Goal: Information Seeking & Learning: Learn about a topic

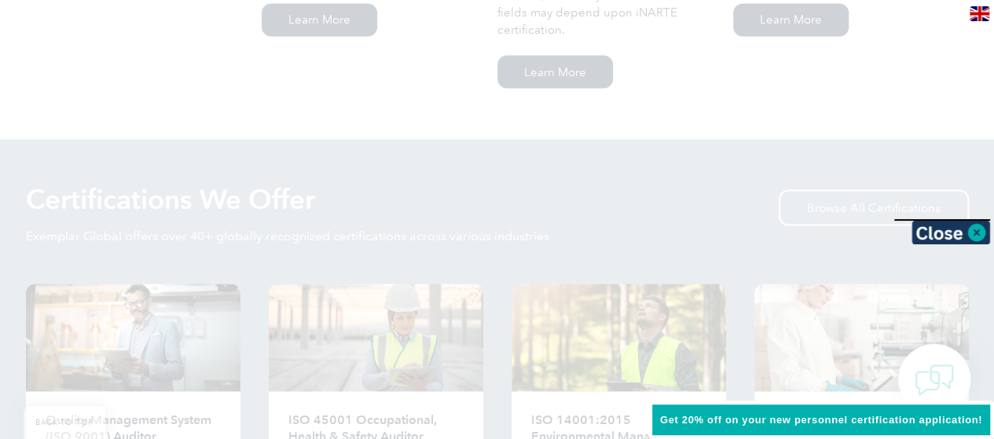
scroll to position [1460, 0]
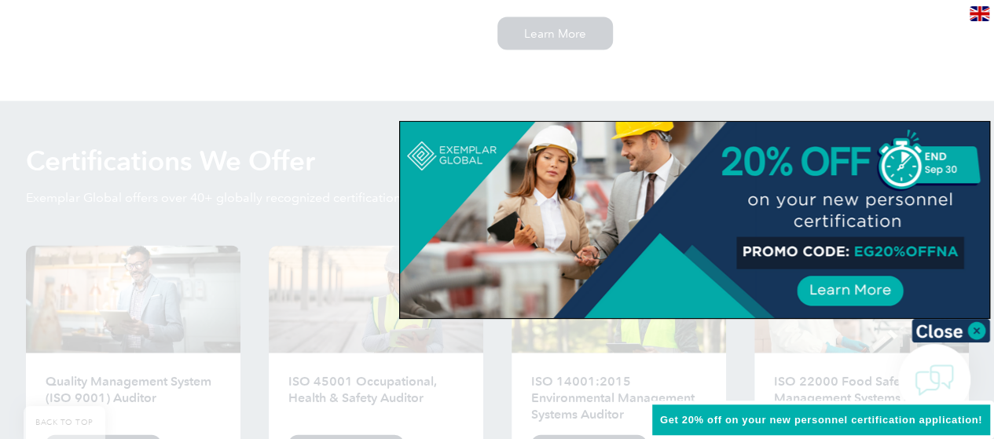
drag, startPoint x: 992, startPoint y: 181, endPoint x: 989, endPoint y: 197, distance: 16.7
click at [989, 197] on div at bounding box center [497, 219] width 994 height 439
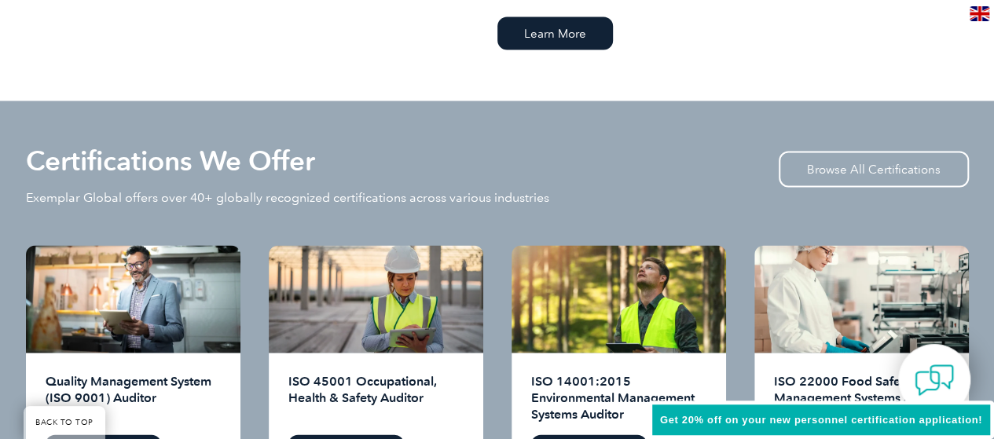
click at [468, 154] on div "Certifications We Offer Exemplar Global offers over 40+ globally recognized cer…" at bounding box center [497, 196] width 943 height 97
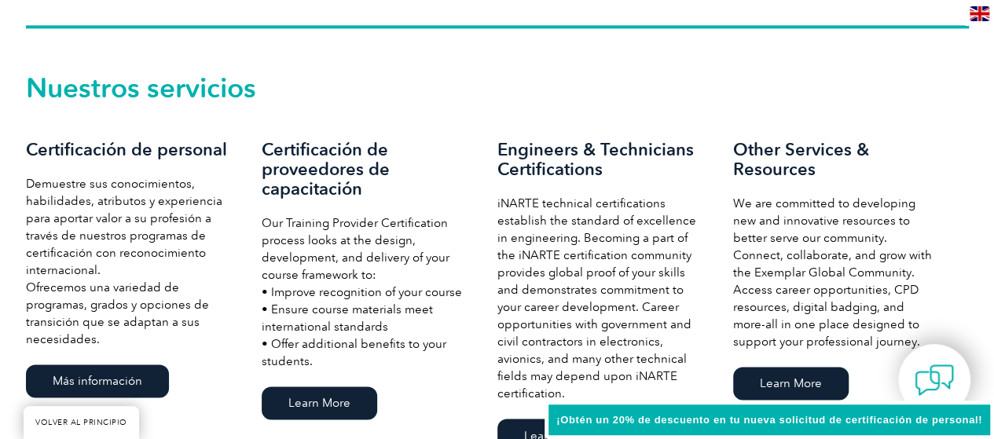
scroll to position [1092, 0]
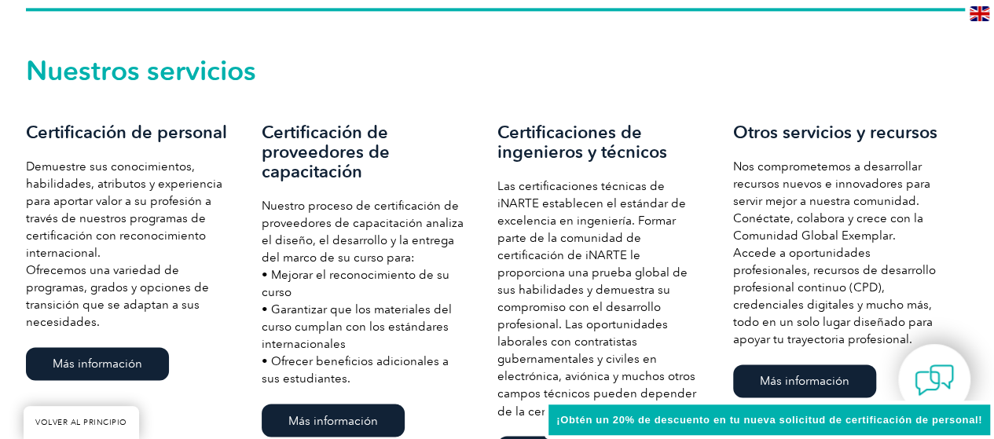
click at [459, 332] on p "Nuestro proceso de certificación de proveedores de capacitación analiza el dise…" at bounding box center [364, 292] width 204 height 190
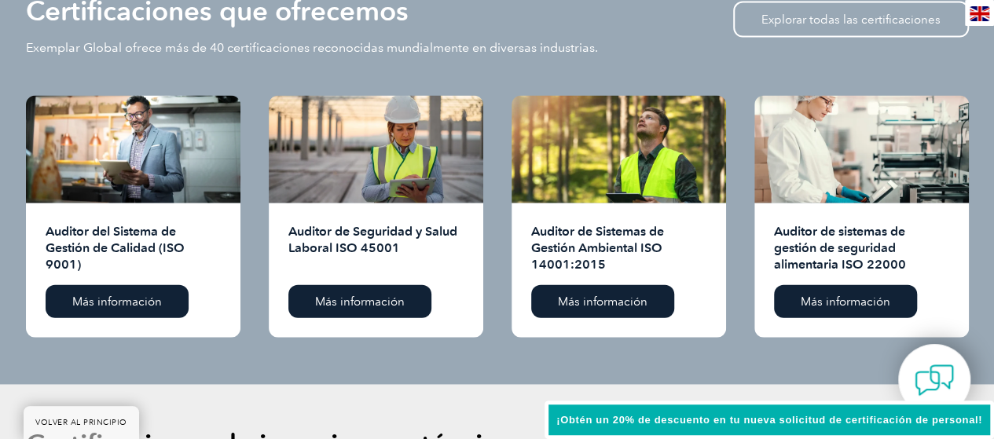
scroll to position [1634, 0]
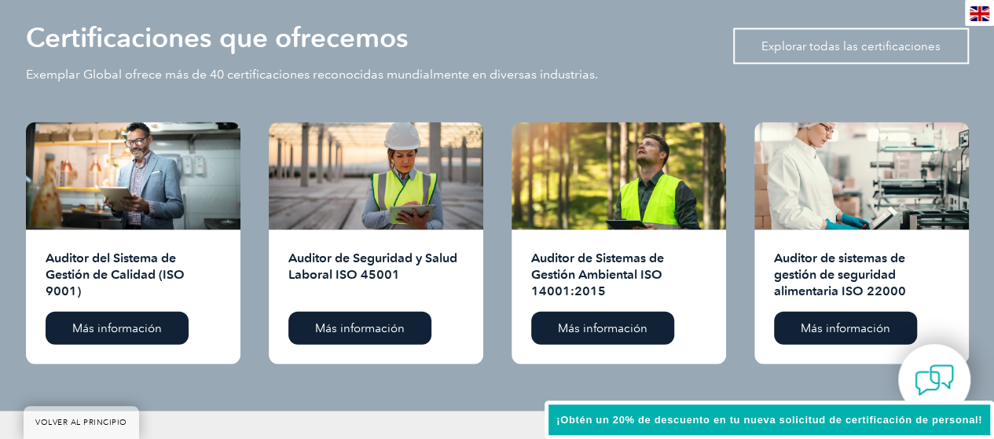
click at [806, 41] on font "Explorar todas las certificaciones" at bounding box center [850, 46] width 179 height 14
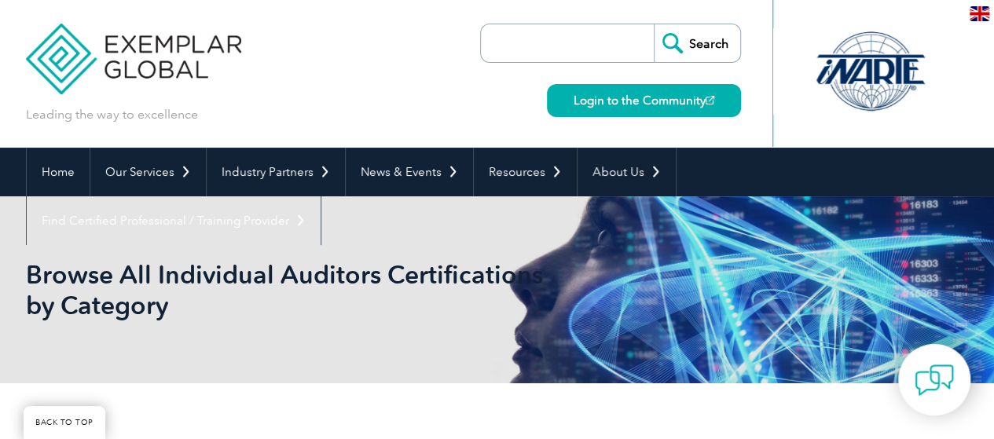
scroll to position [384, 0]
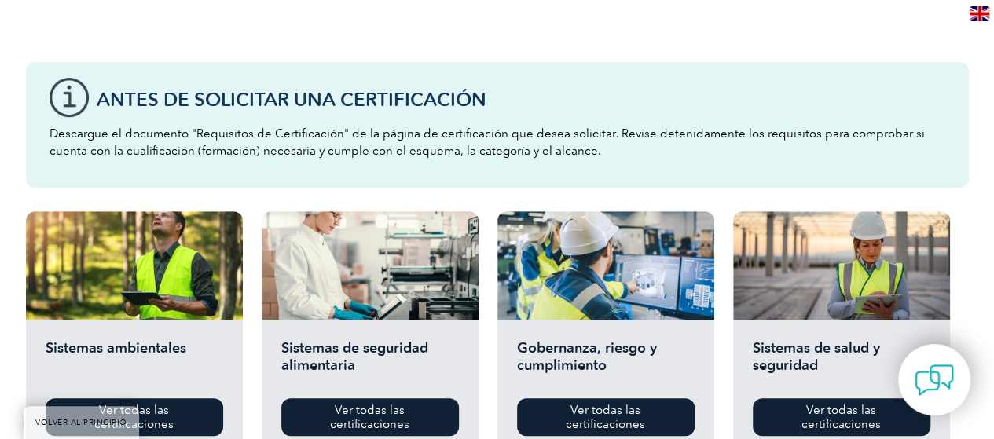
click at [413, 68] on div "Antes de solicitar una certificación Descargue el documento "Requisitos de Cert…" at bounding box center [497, 125] width 943 height 126
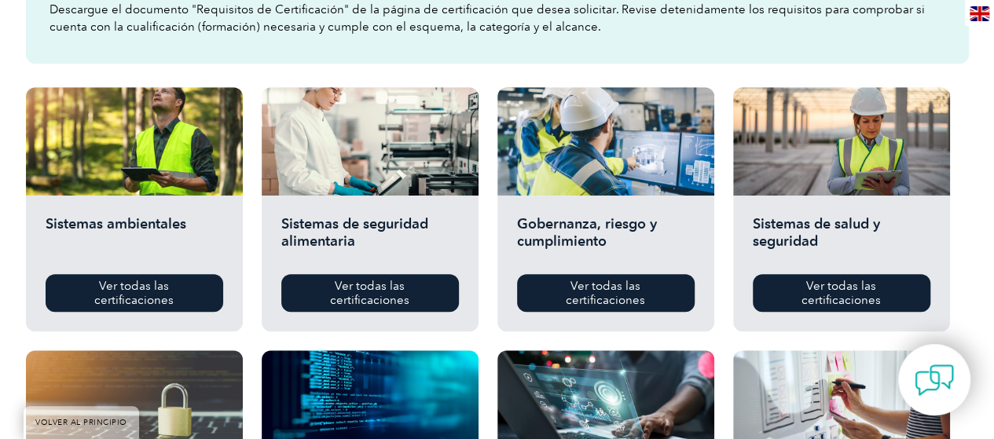
scroll to position [510, 0]
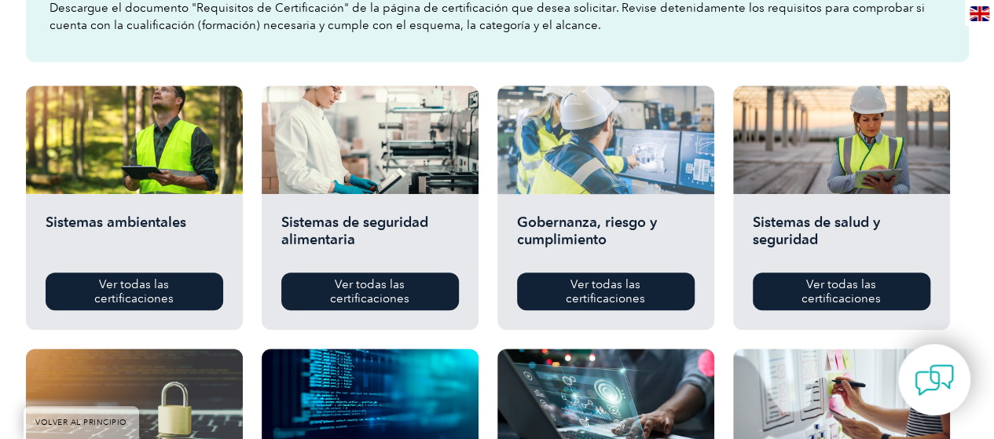
click at [609, 166] on div at bounding box center [605, 140] width 217 height 108
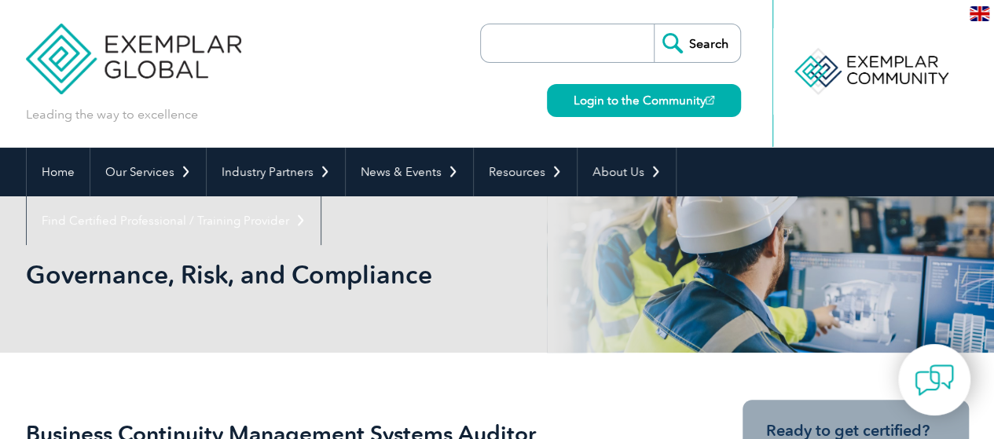
drag, startPoint x: 581, startPoint y: 407, endPoint x: 874, endPoint y: 132, distance: 401.9
click at [874, 132] on div at bounding box center [870, 73] width 196 height 147
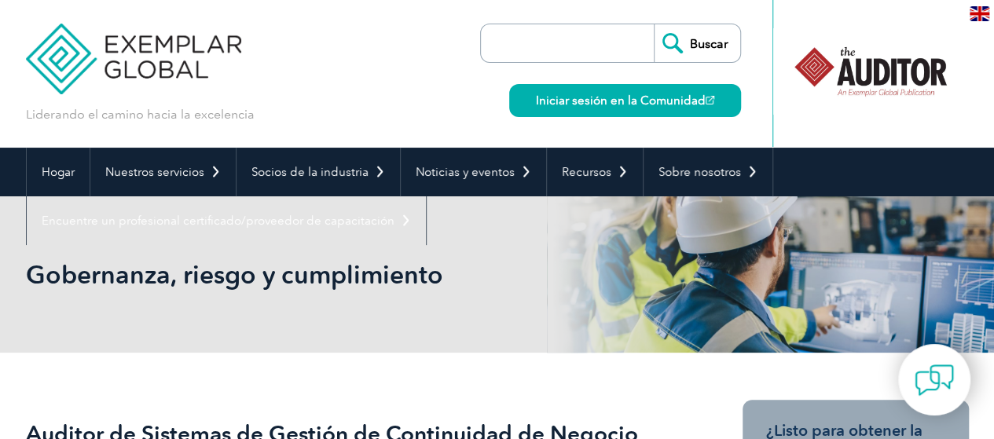
click at [512, 233] on nav "Hogar Nuestros servicios Obtener la certificación Certificaciones individuales …" at bounding box center [497, 196] width 943 height 97
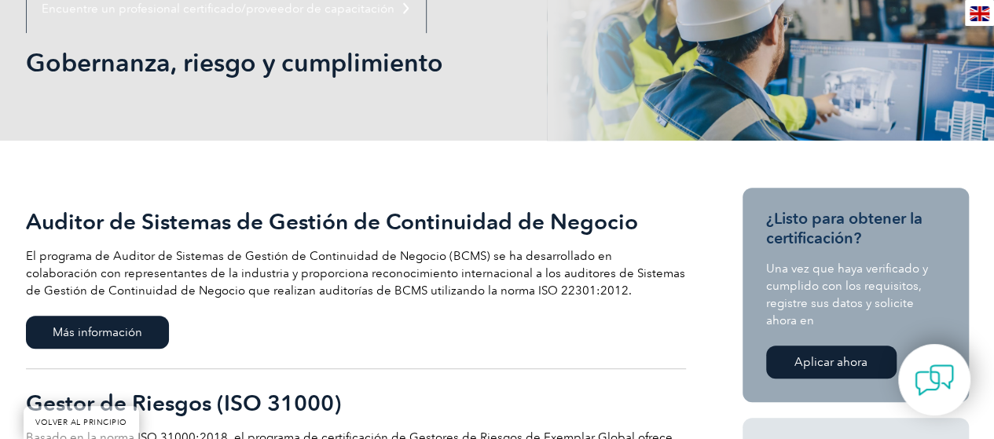
scroll to position [220, 0]
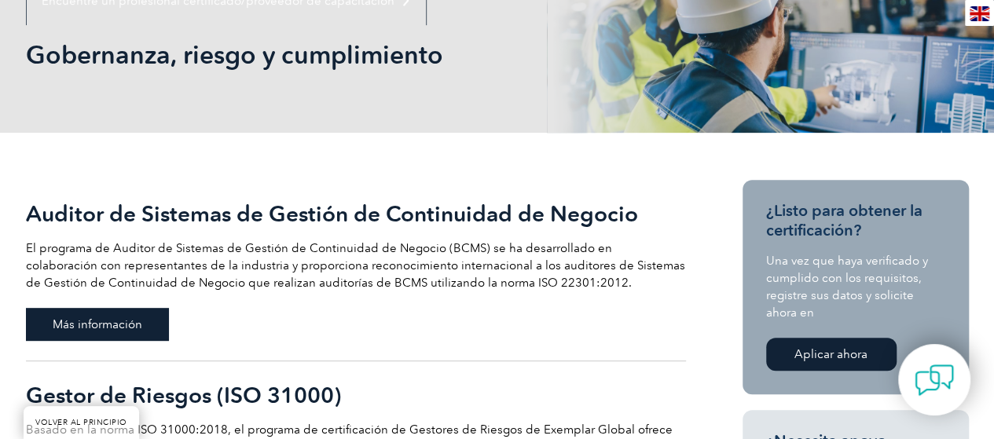
click at [138, 318] on font "Más información" at bounding box center [98, 324] width 90 height 14
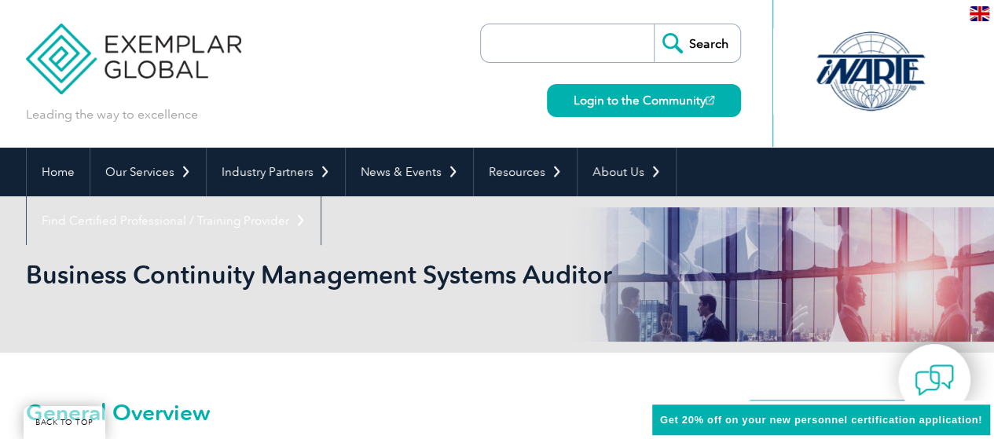
scroll to position [384, 0]
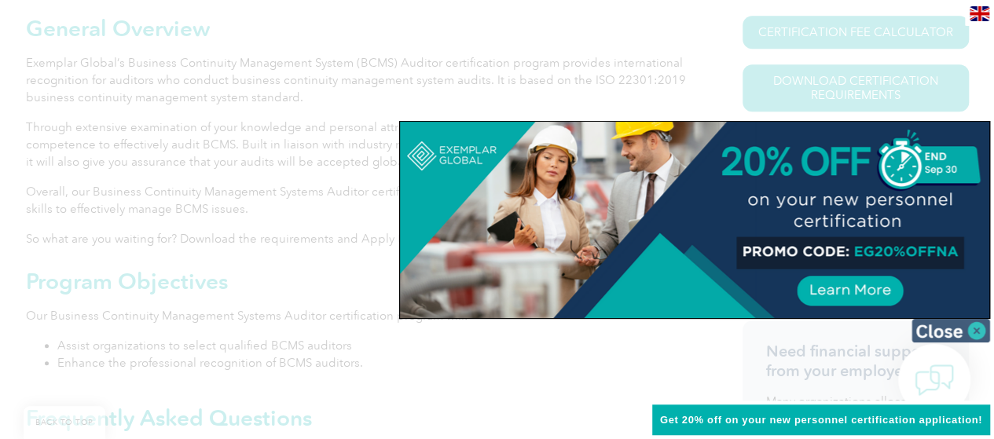
click at [930, 328] on img at bounding box center [950, 331] width 79 height 24
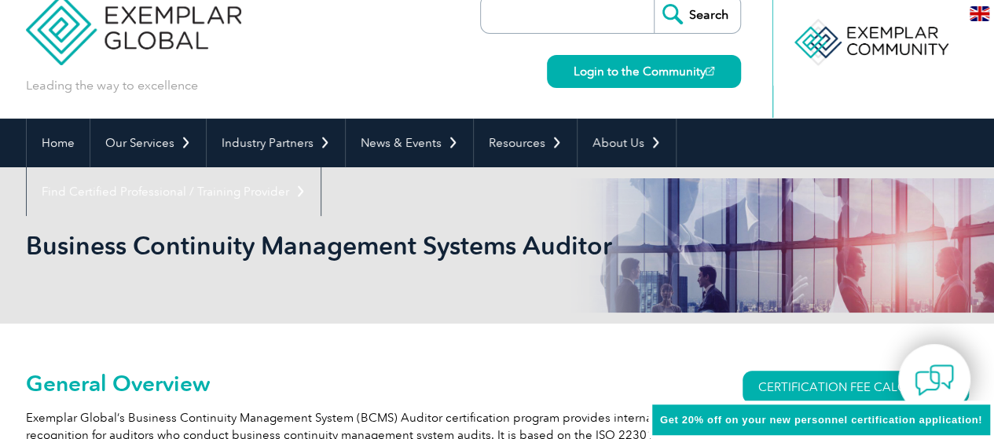
scroll to position [0, 0]
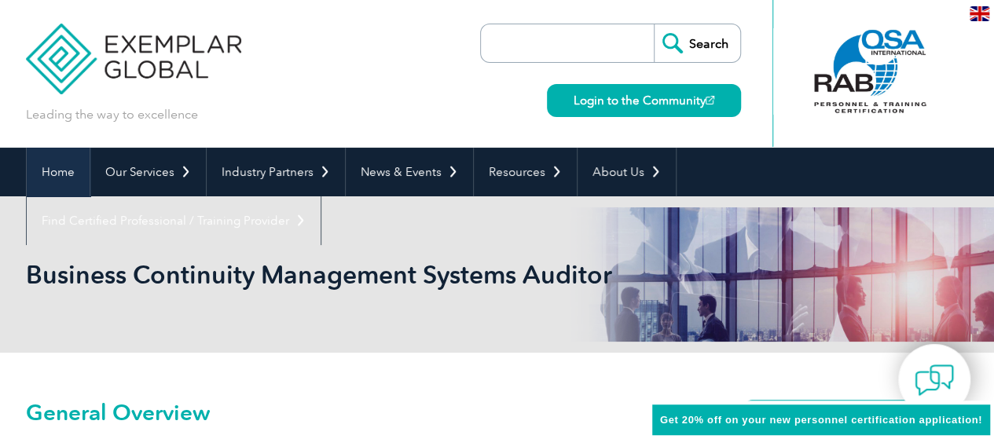
click at [65, 171] on link "Home" at bounding box center [58, 172] width 63 height 49
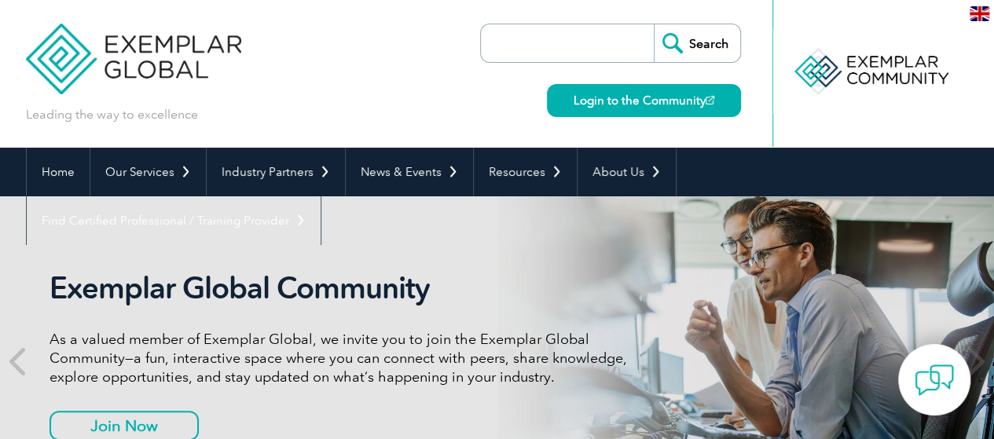
click at [518, 33] on input "search" at bounding box center [571, 43] width 165 height 38
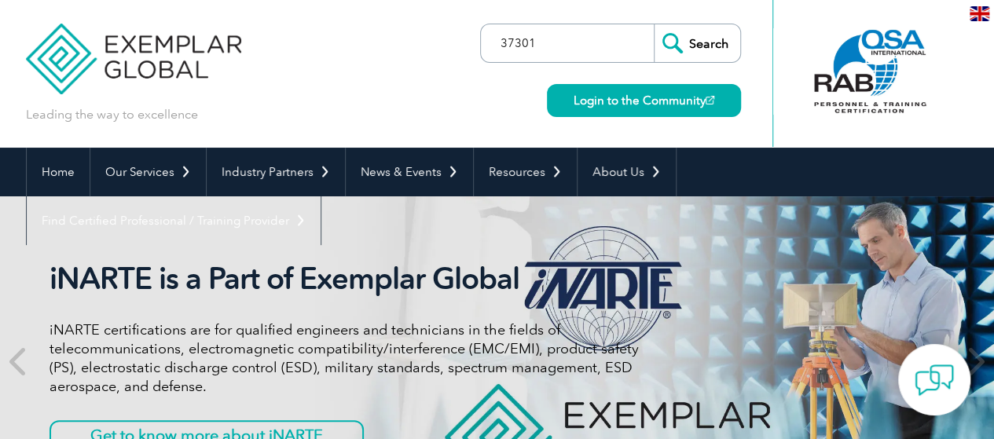
type input "37301"
click at [654, 24] on input "Search" at bounding box center [697, 43] width 86 height 38
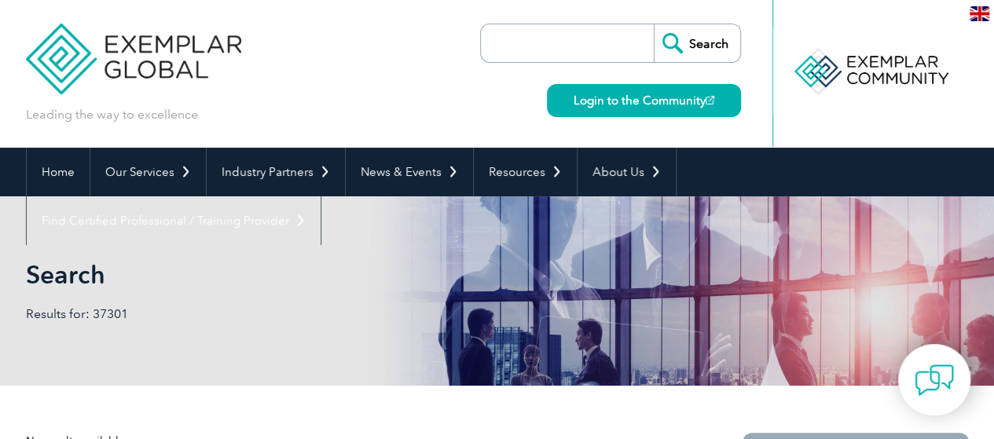
click at [515, 35] on input "search" at bounding box center [571, 43] width 165 height 38
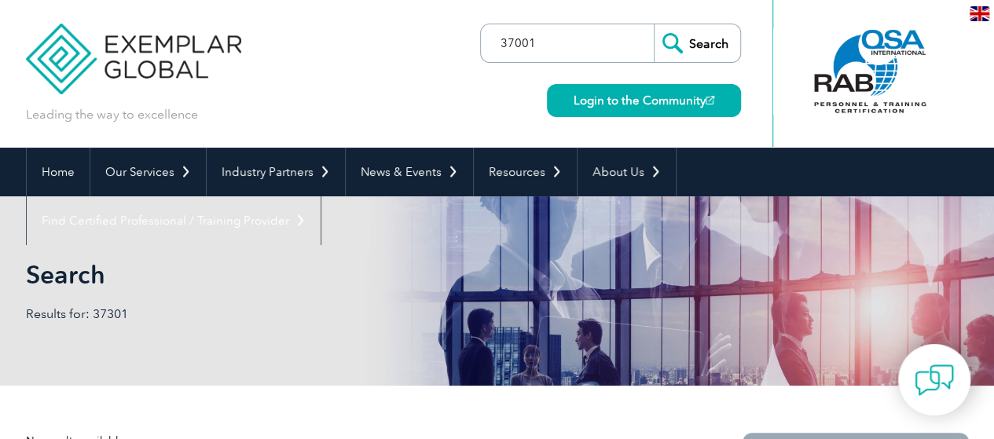
type input "37001"
click at [654, 24] on input "Search" at bounding box center [697, 43] width 86 height 38
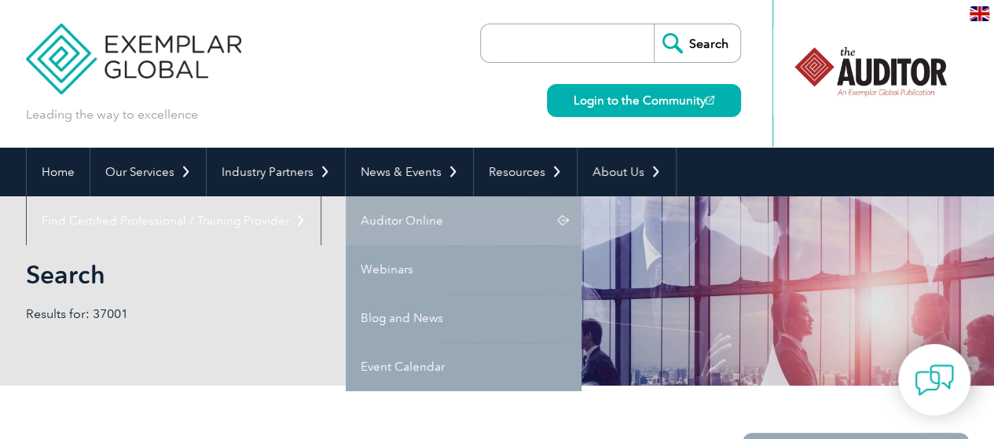
click at [387, 220] on link "Auditor Online" at bounding box center [464, 220] width 236 height 49
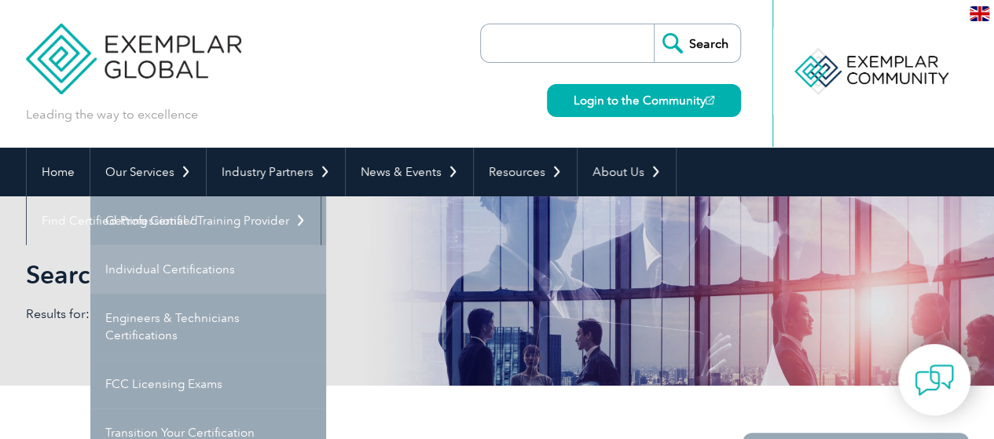
click at [151, 263] on link "Individual Certifications" at bounding box center [208, 269] width 236 height 49
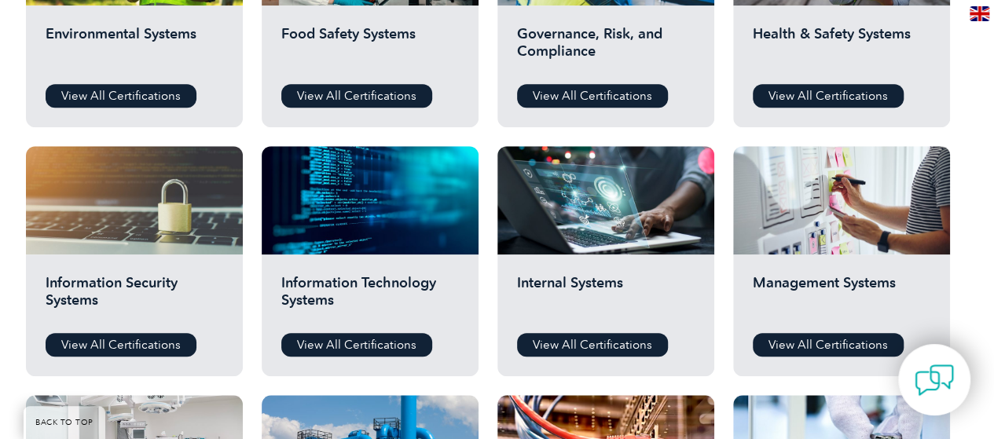
scroll to position [730, 0]
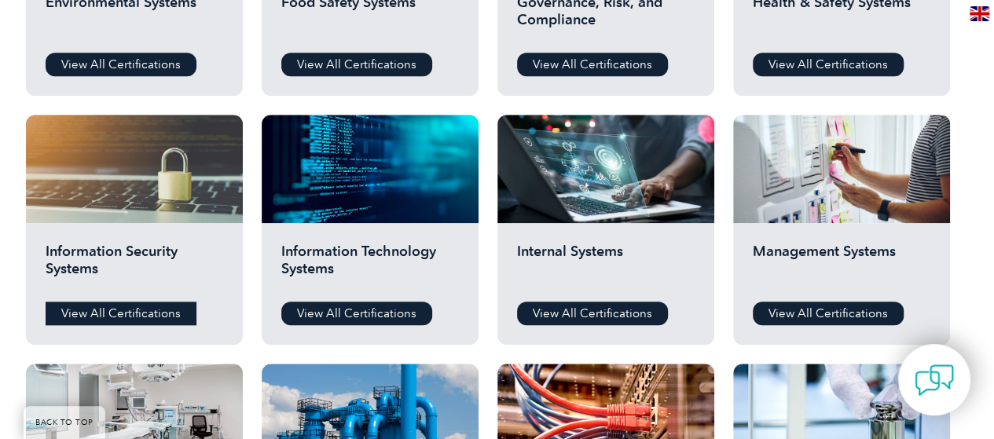
click at [128, 309] on link "View All Certifications" at bounding box center [121, 314] width 151 height 24
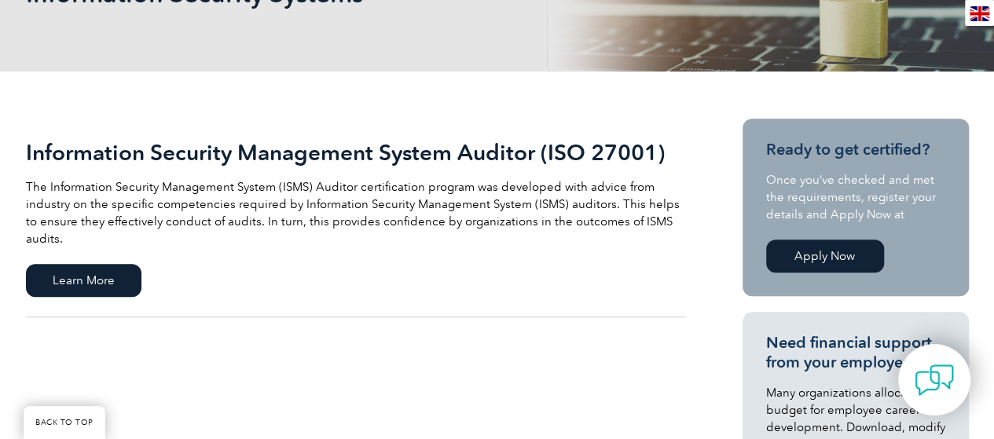
scroll to position [283, 0]
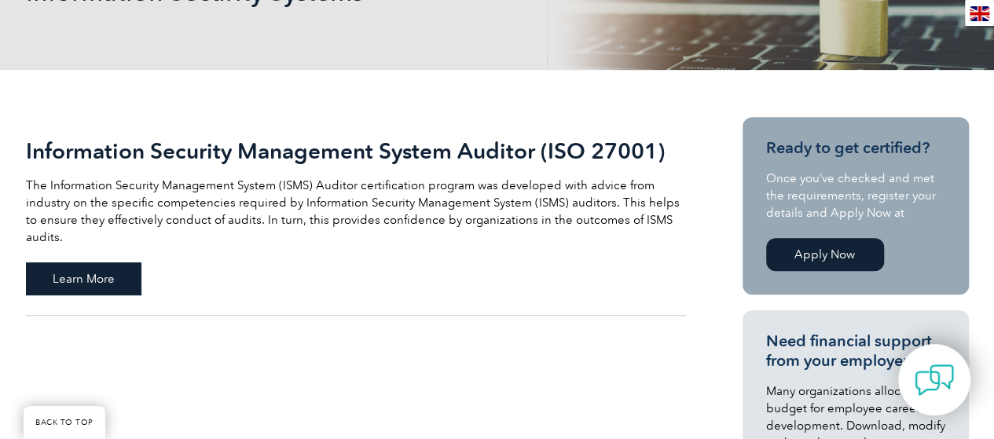
click at [96, 263] on span "Learn More" at bounding box center [84, 278] width 116 height 33
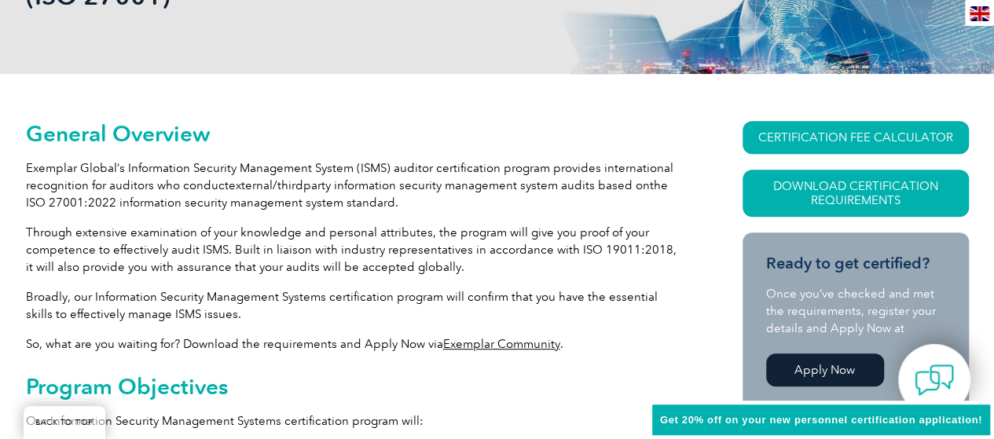
scroll to position [384, 0]
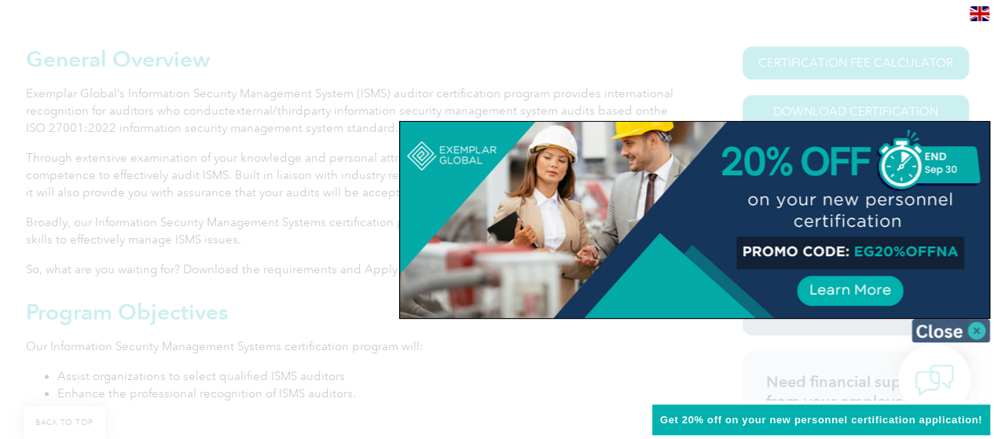
click at [965, 329] on img at bounding box center [950, 331] width 79 height 24
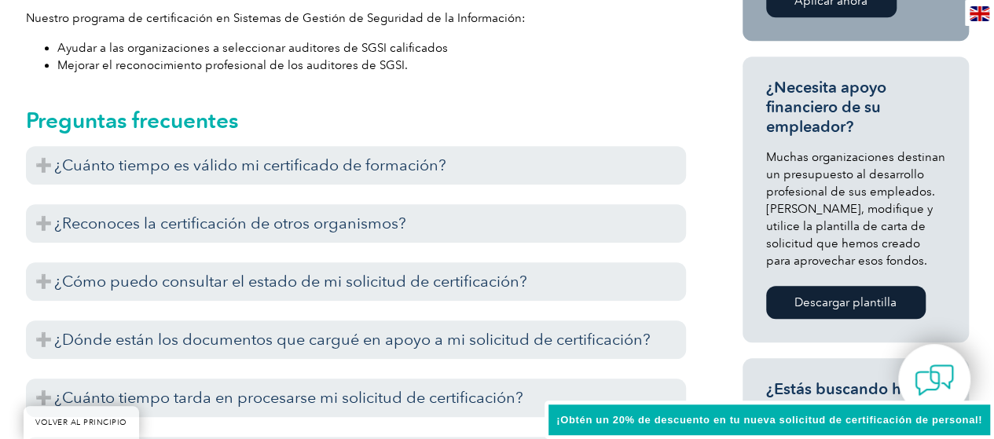
scroll to position [761, 0]
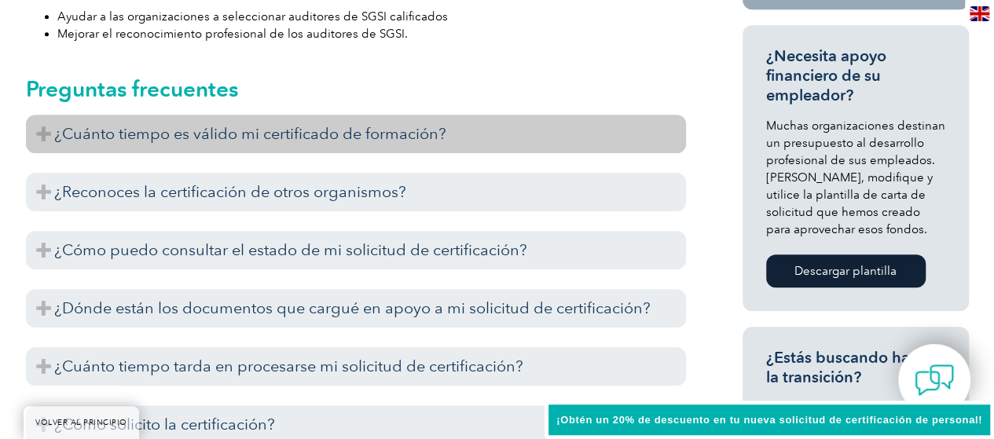
click at [369, 126] on font "¿Cuánto tiempo es válido mi certificado de formación?" at bounding box center [250, 133] width 392 height 19
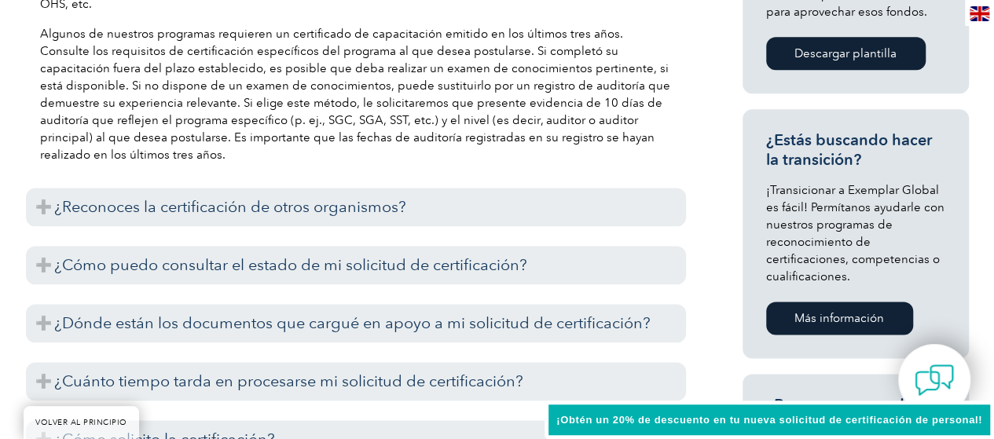
scroll to position [981, 0]
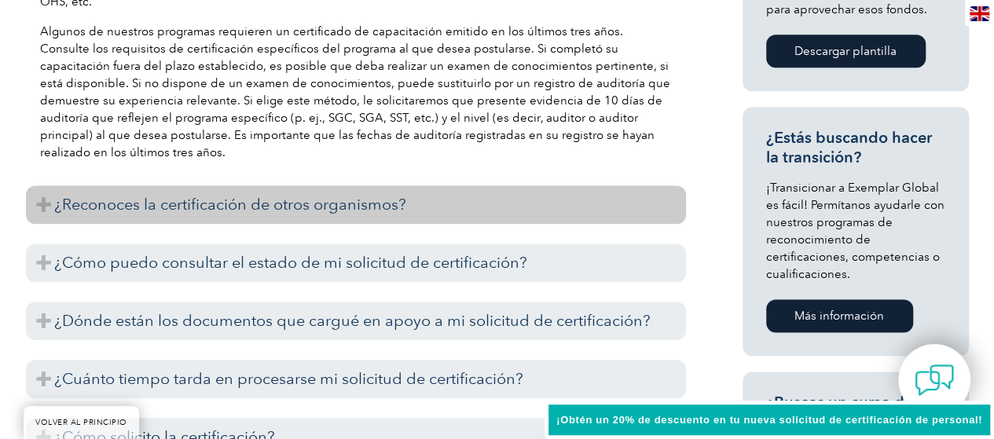
click at [39, 206] on h3 "¿Reconoces la certificación de otros organismos?" at bounding box center [356, 204] width 660 height 39
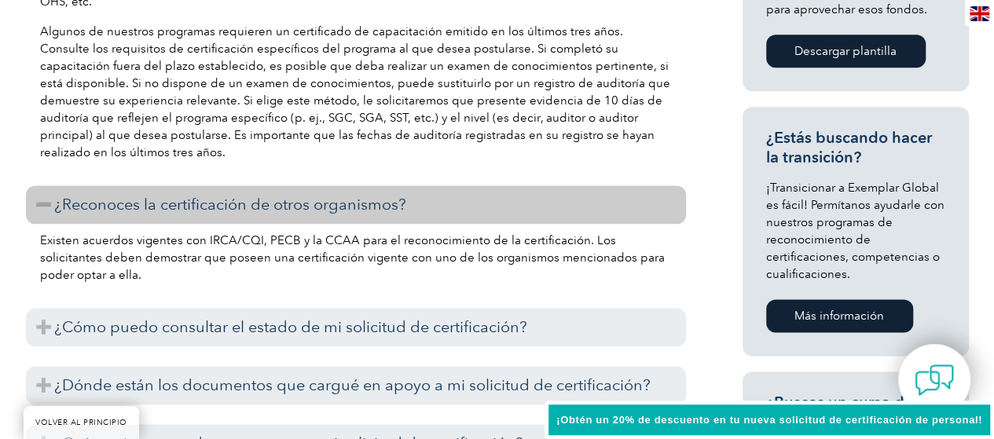
click at [39, 206] on h3 "¿Reconoces la certificación de otros organismos?" at bounding box center [356, 204] width 660 height 39
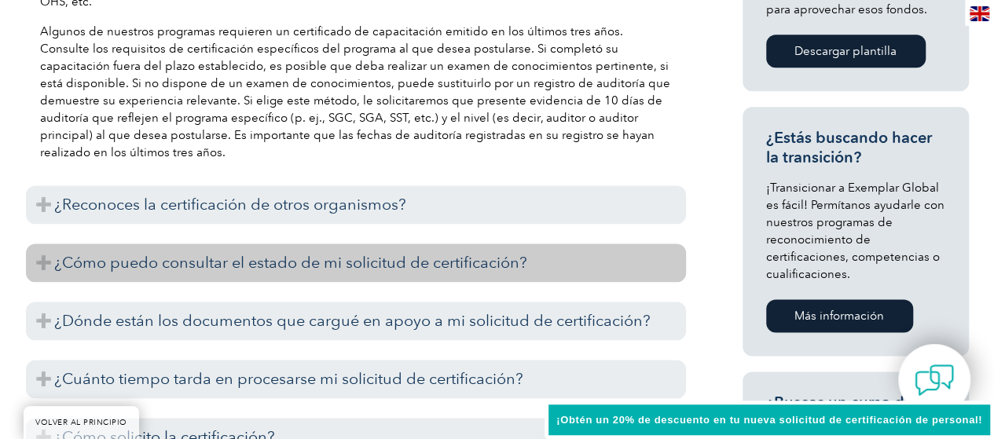
click at [38, 263] on h3 "¿Cómo puedo consultar el estado de mi solicitud de certificación?" at bounding box center [356, 263] width 660 height 39
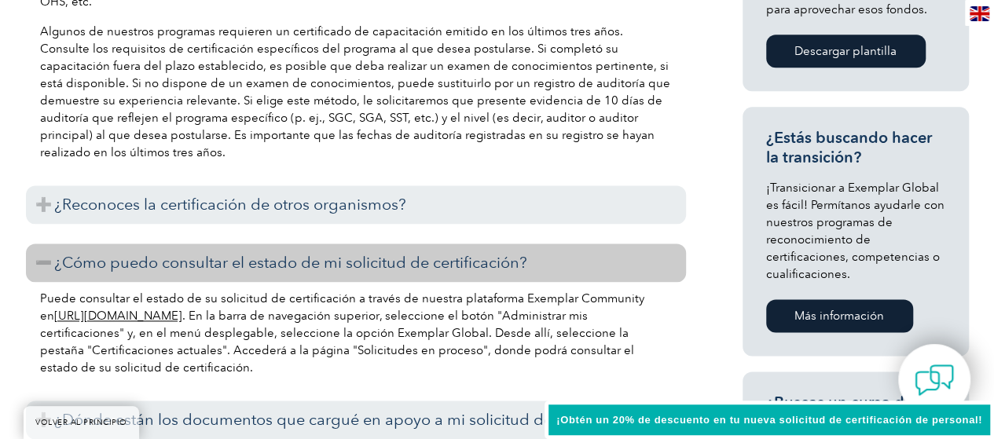
click at [38, 263] on h3 "¿Cómo puedo consultar el estado de mi solicitud de certificación?" at bounding box center [356, 263] width 660 height 39
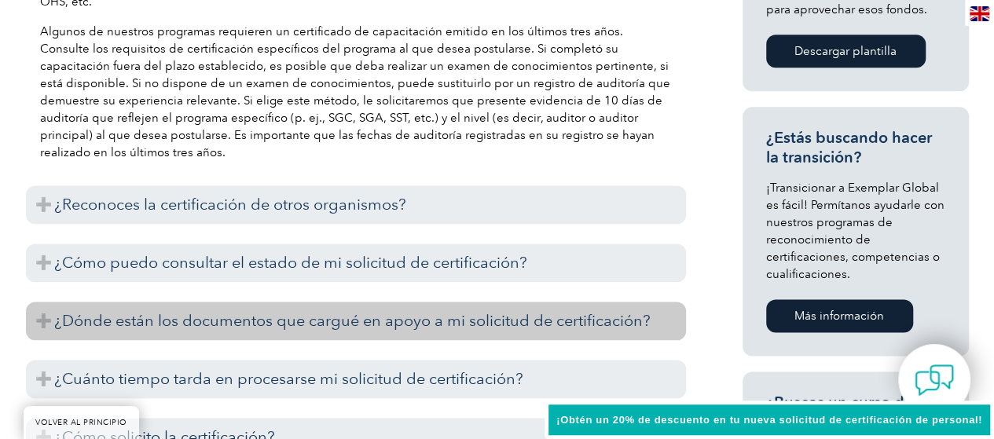
click at [42, 328] on h3 "¿Dónde están los documentos que cargué en apoyo a mi solicitud de certificación?" at bounding box center [356, 321] width 660 height 39
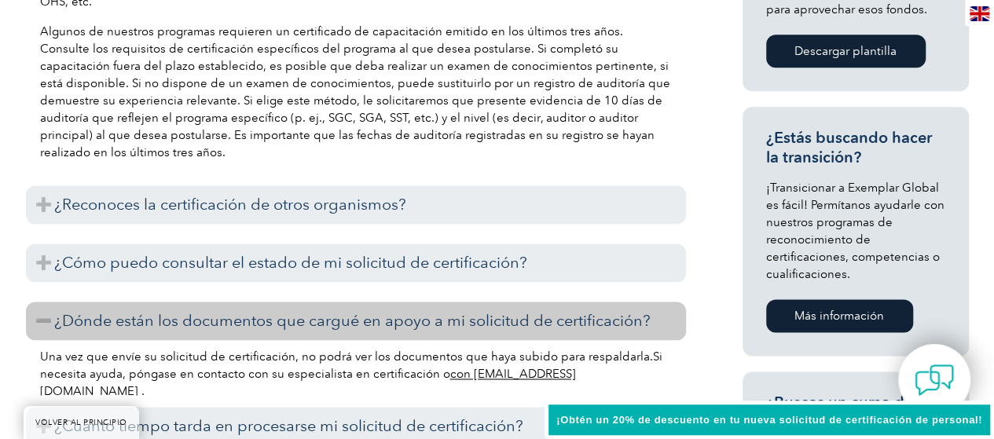
click at [42, 328] on h3 "¿Dónde están los documentos que cargué en apoyo a mi solicitud de certificación?" at bounding box center [356, 321] width 660 height 39
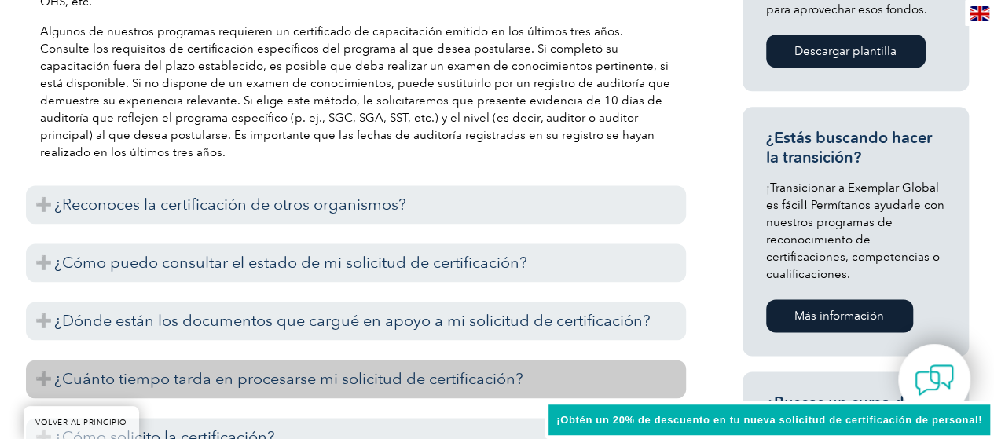
click at [42, 371] on h3 "¿Cuánto tiempo tarda en procesarse mi solicitud de certificación?" at bounding box center [356, 379] width 660 height 39
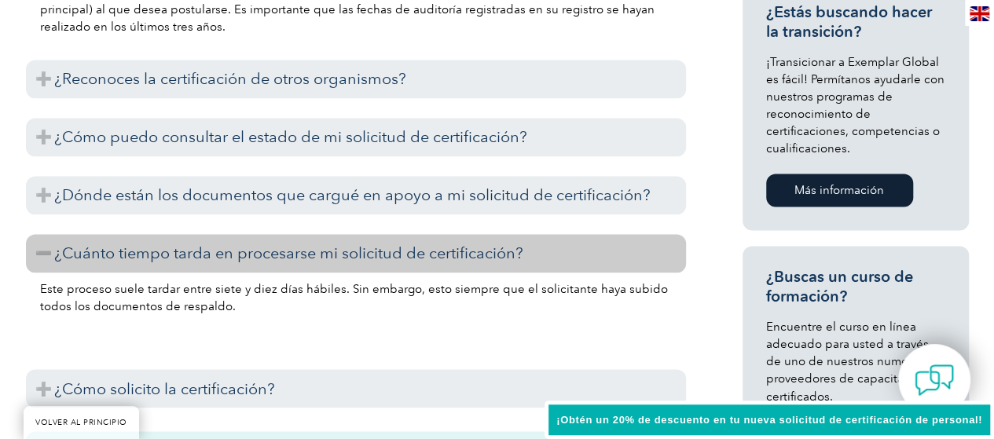
scroll to position [1139, 0]
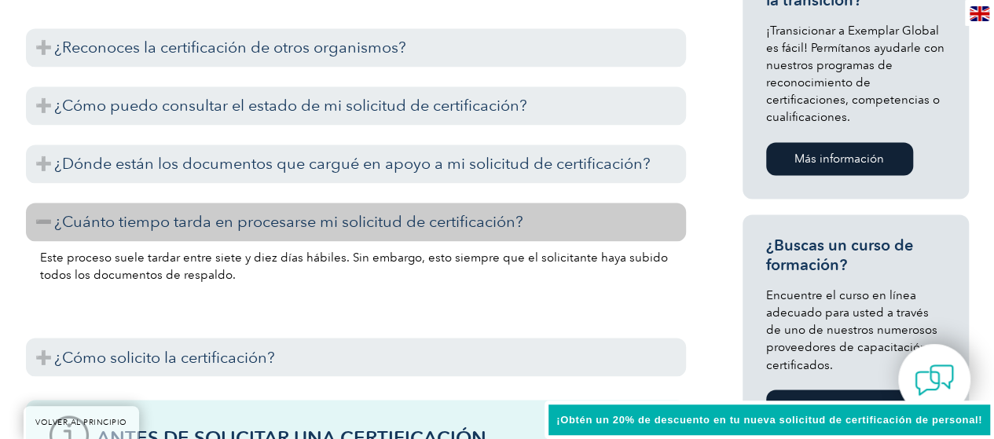
click at [48, 226] on h3 "¿Cuánto tiempo tarda en procesarse mi solicitud de certificación?" at bounding box center [356, 222] width 660 height 39
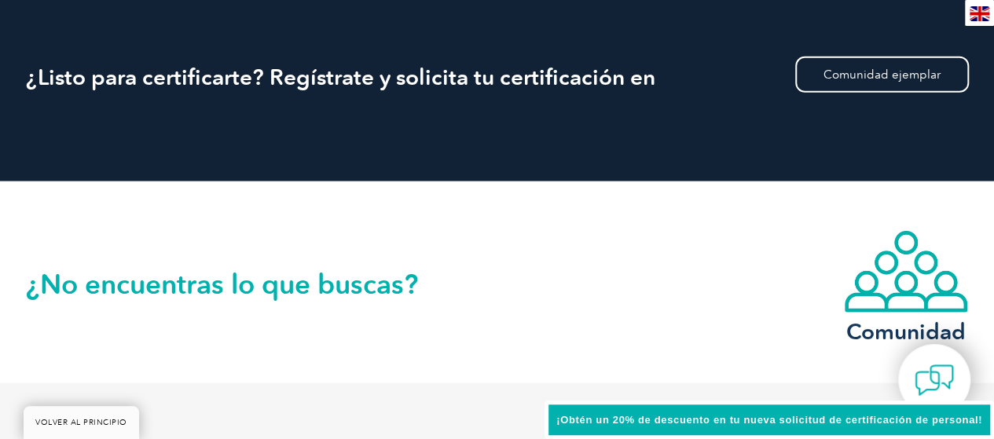
scroll to position [2144, 0]
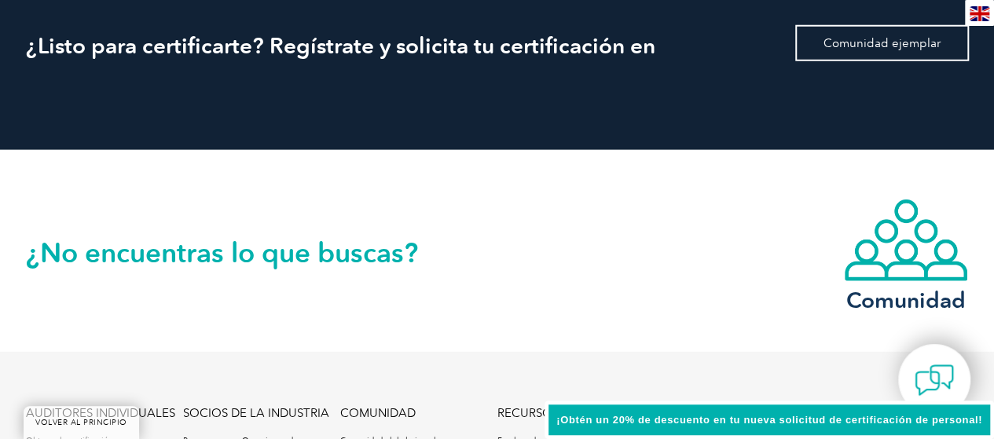
click at [854, 37] on font "Comunidad ejemplar" at bounding box center [881, 43] width 117 height 14
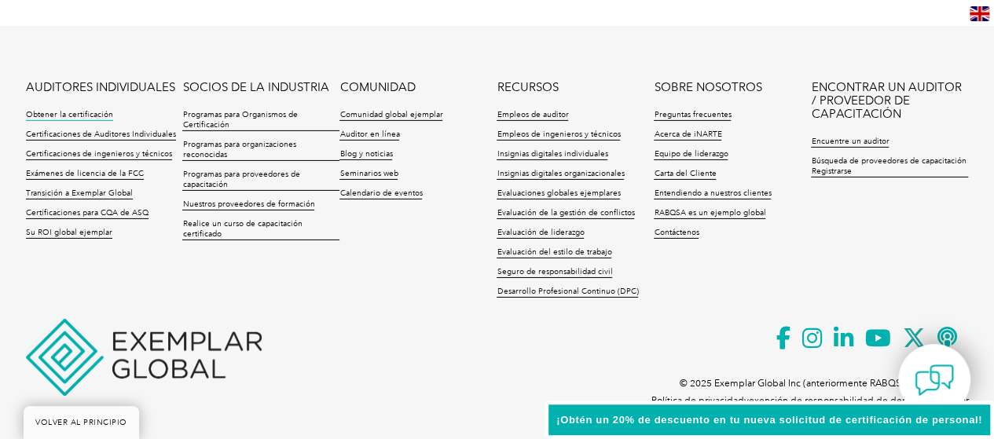
click at [36, 114] on font "Obtener la certificación" at bounding box center [69, 114] width 87 height 9
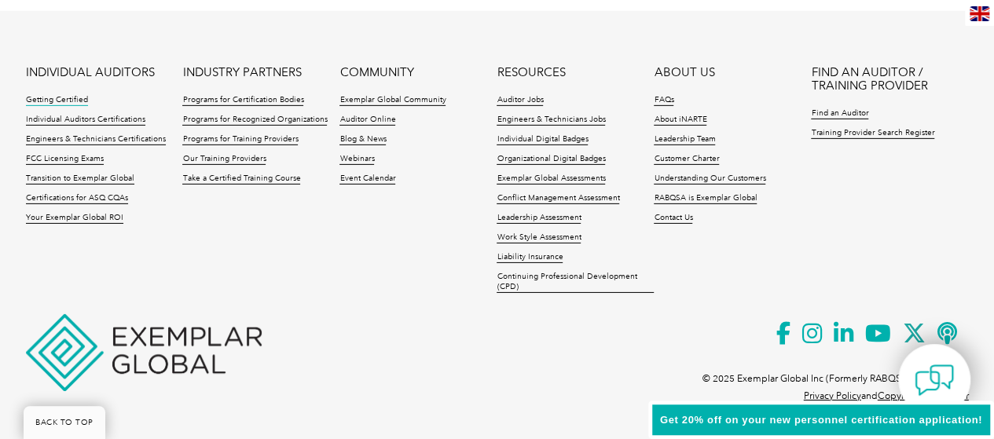
scroll to position [2406, 0]
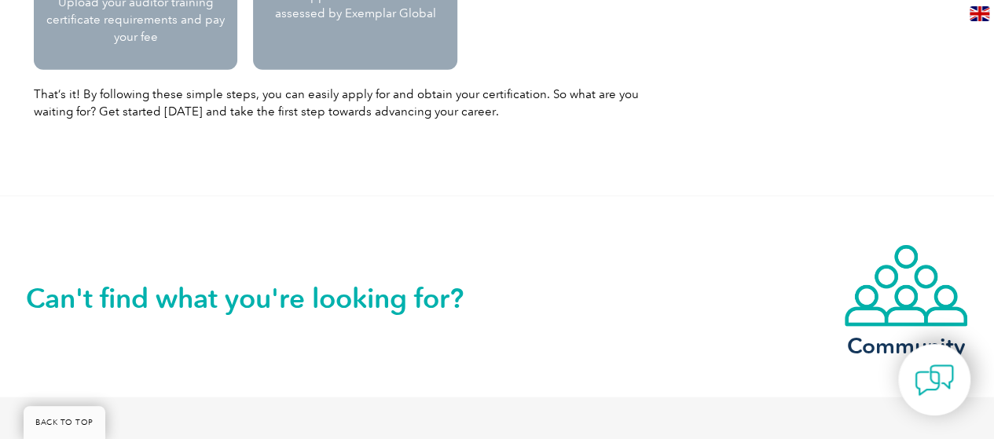
scroll to position [2305, 0]
